Goal: Information Seeking & Learning: Learn about a topic

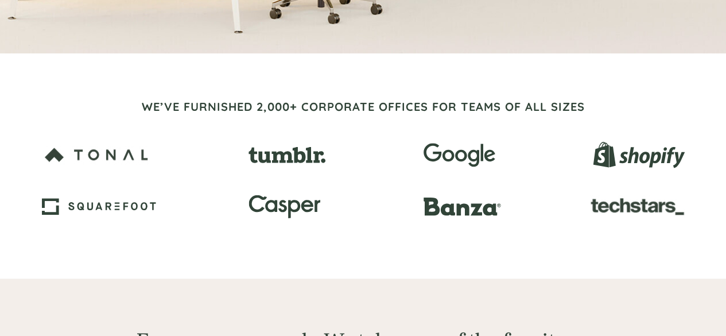
scroll to position [350, 0]
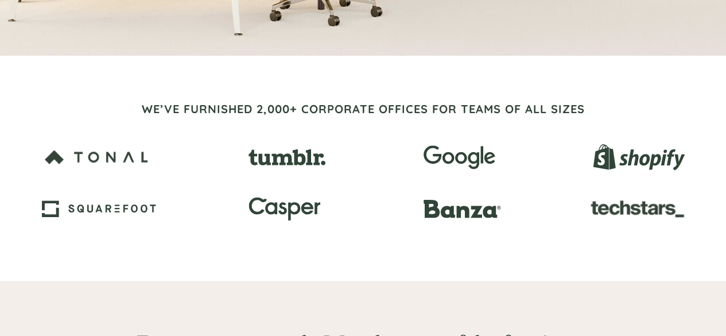
click at [717, 98] on div at bounding box center [363, 168] width 726 height 225
click at [717, 102] on div at bounding box center [363, 168] width 726 height 225
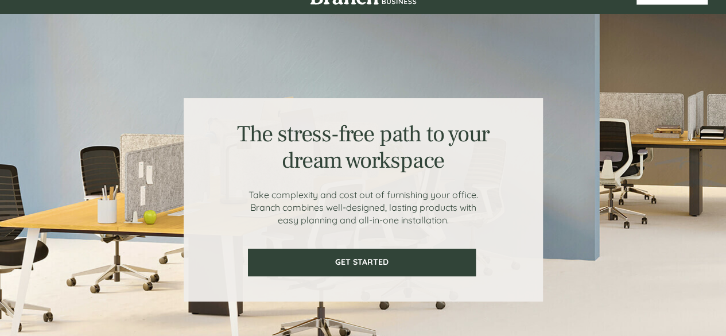
scroll to position [0, 0]
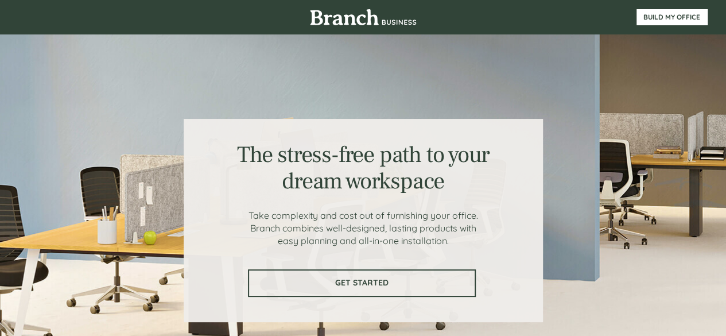
click at [381, 278] on span "GET STARTED" at bounding box center [362, 283] width 226 height 10
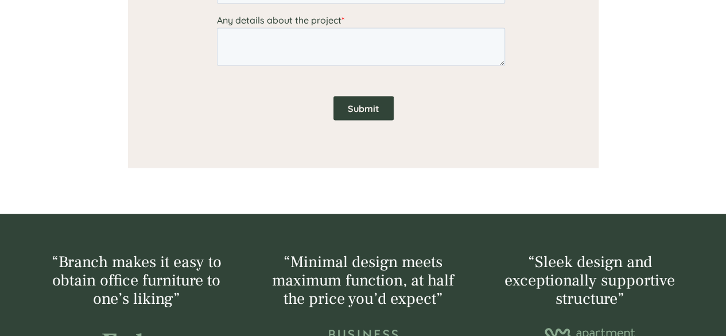
scroll to position [1195, 0]
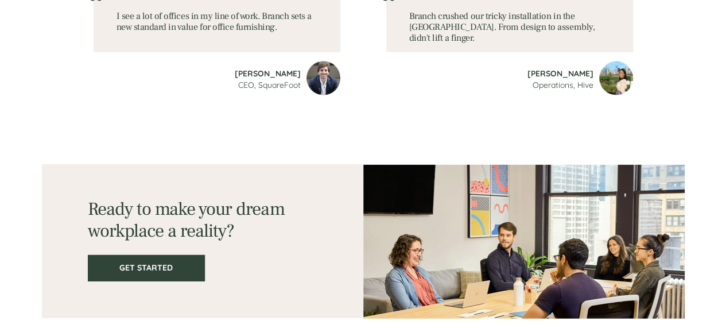
scroll to position [1647, 0]
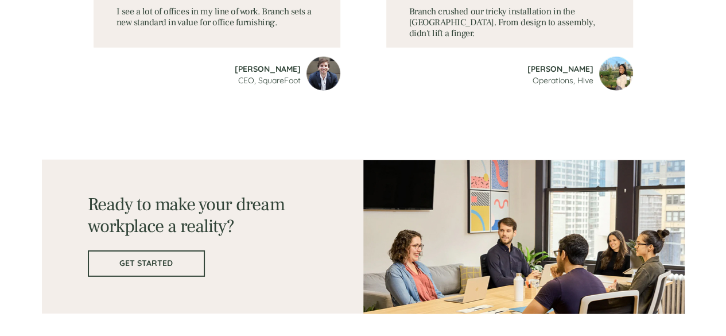
click at [169, 255] on link "GET STARTED" at bounding box center [146, 263] width 117 height 26
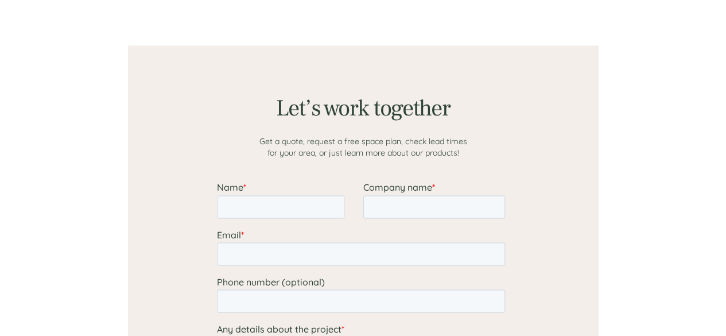
scroll to position [891, 0]
